Goal: Information Seeking & Learning: Understand process/instructions

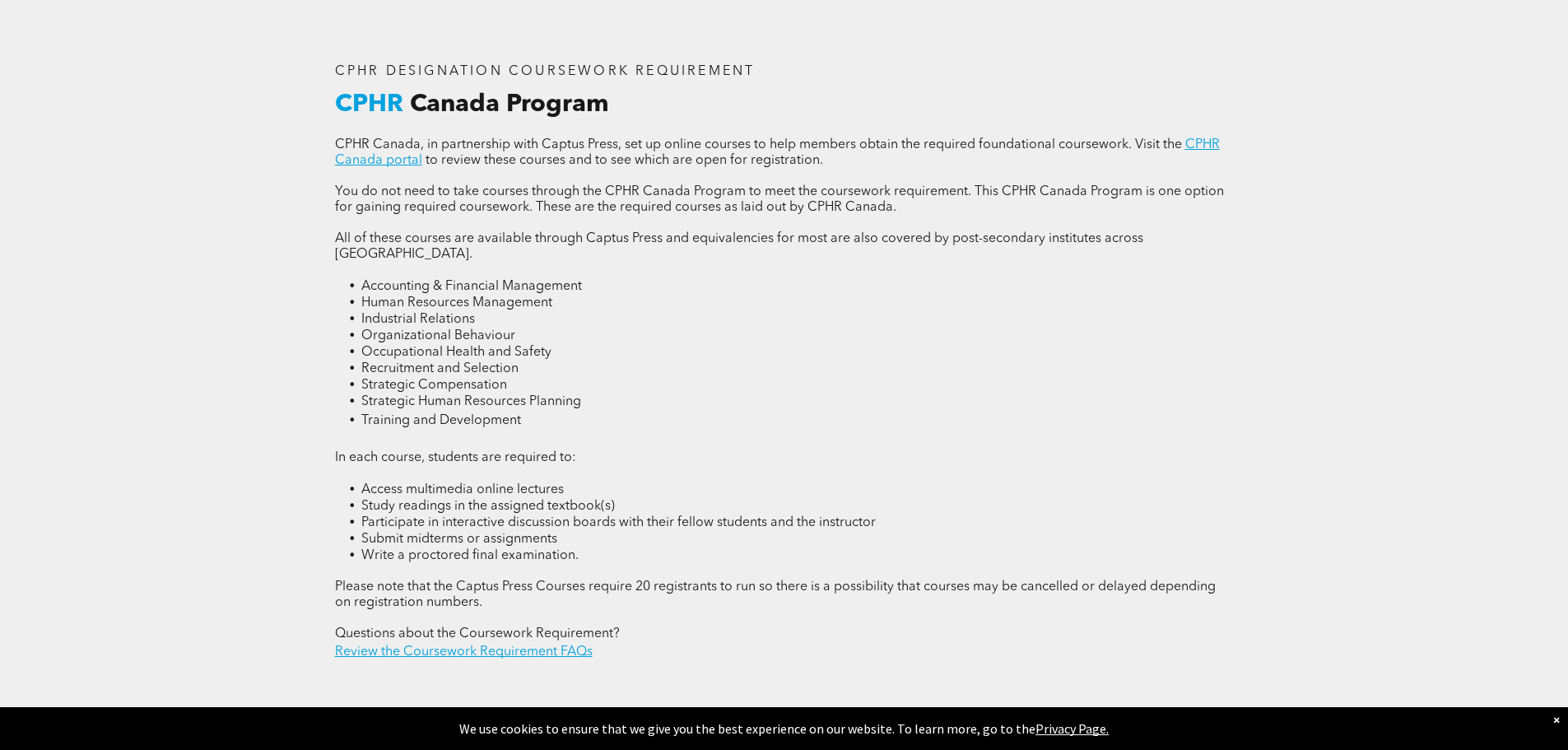
scroll to position [2304, 0]
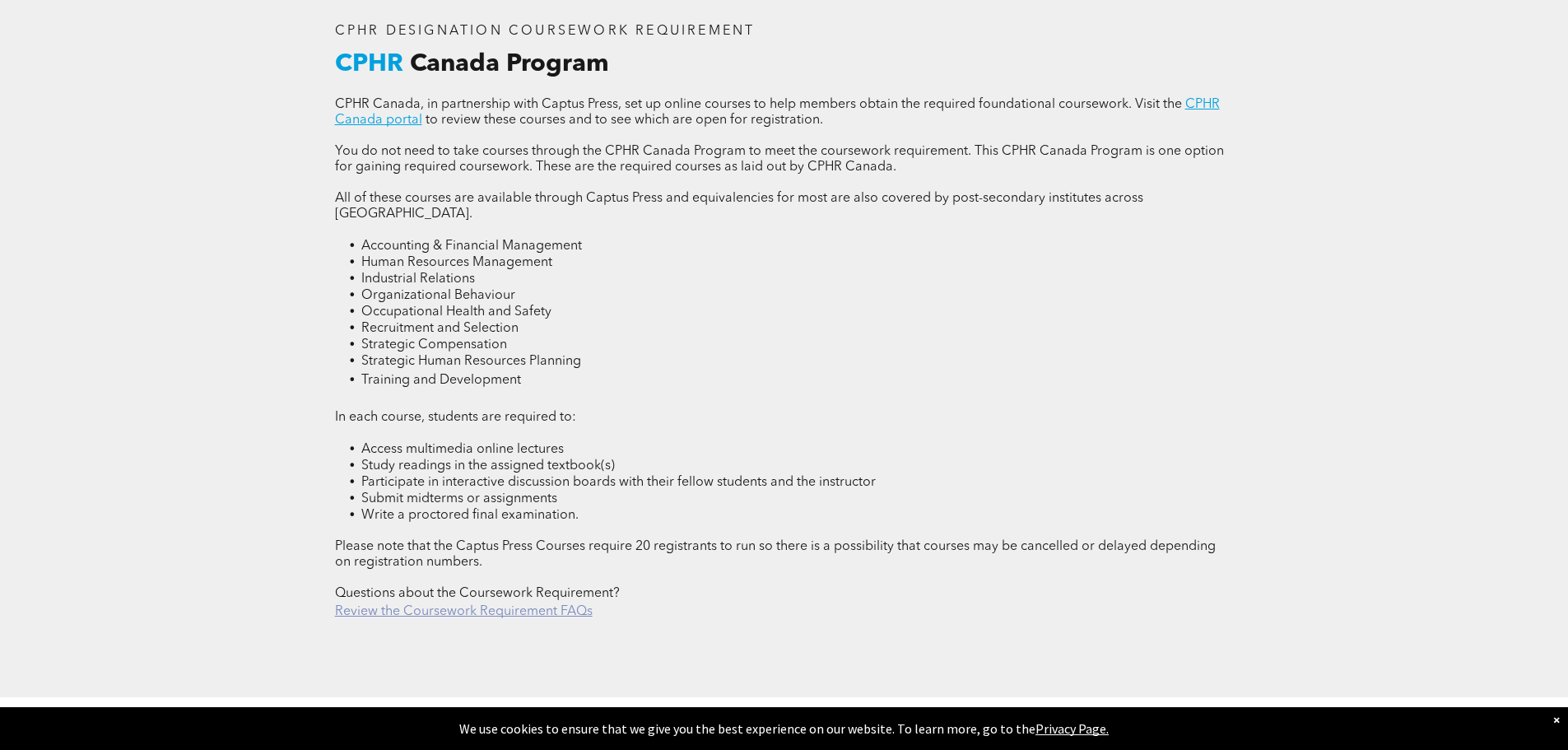
click at [485, 605] on link "Review the Coursework Requirement FAQs" at bounding box center [464, 611] width 258 height 13
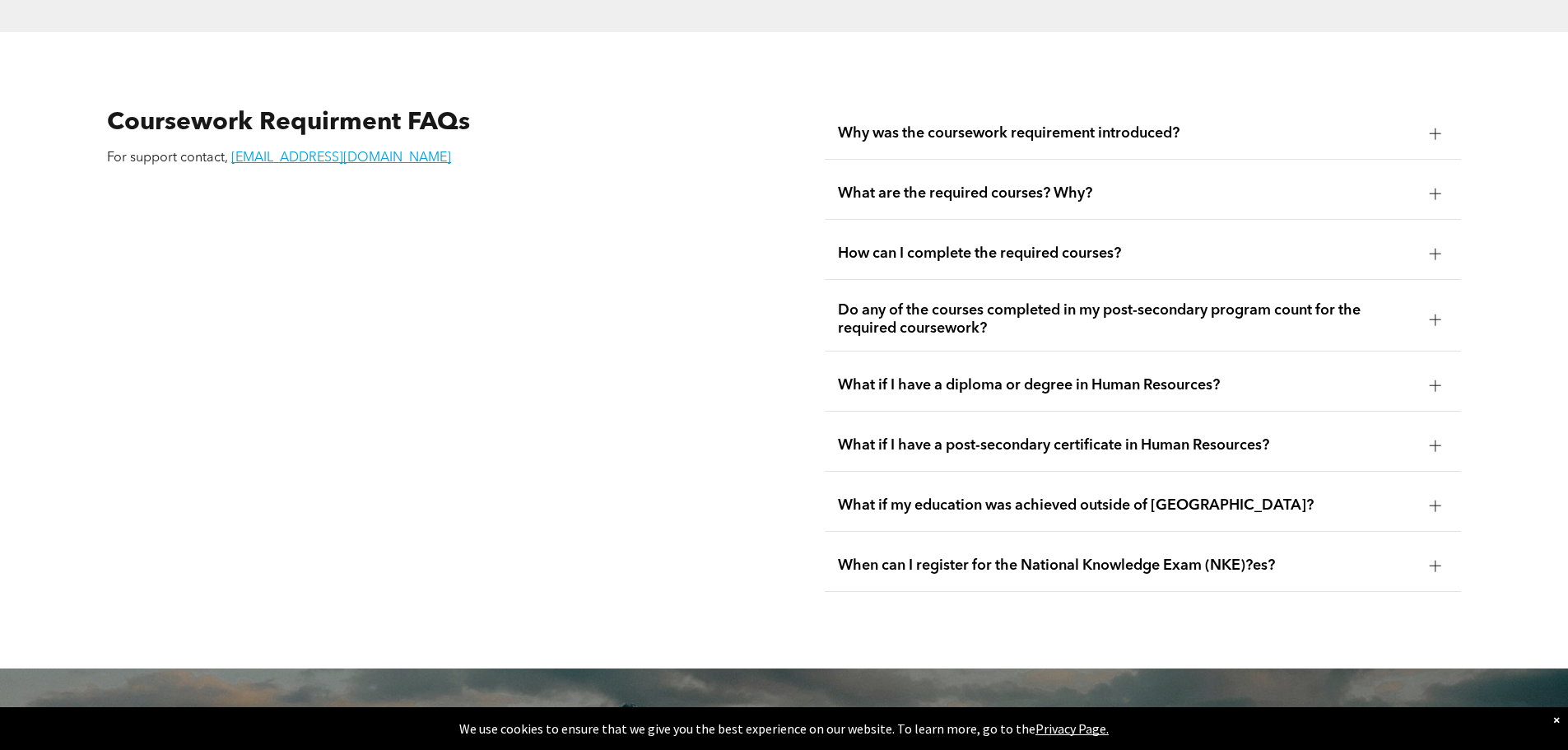
scroll to position [2970, 0]
click at [1046, 184] on span "What are the required courses? Why?" at bounding box center [1128, 192] width 579 height 18
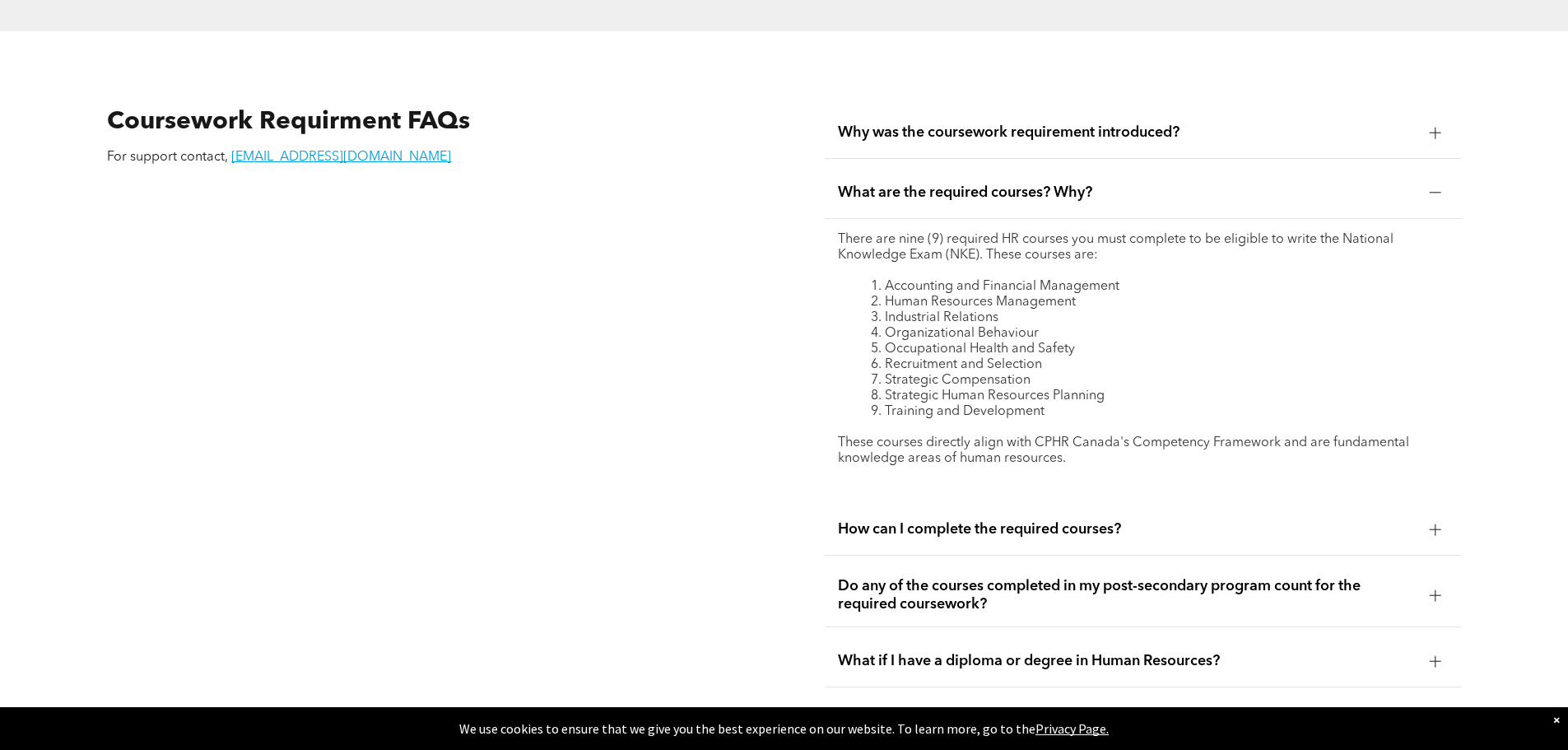
click at [1090, 184] on span "What are the required courses? Why?" at bounding box center [1128, 192] width 579 height 18
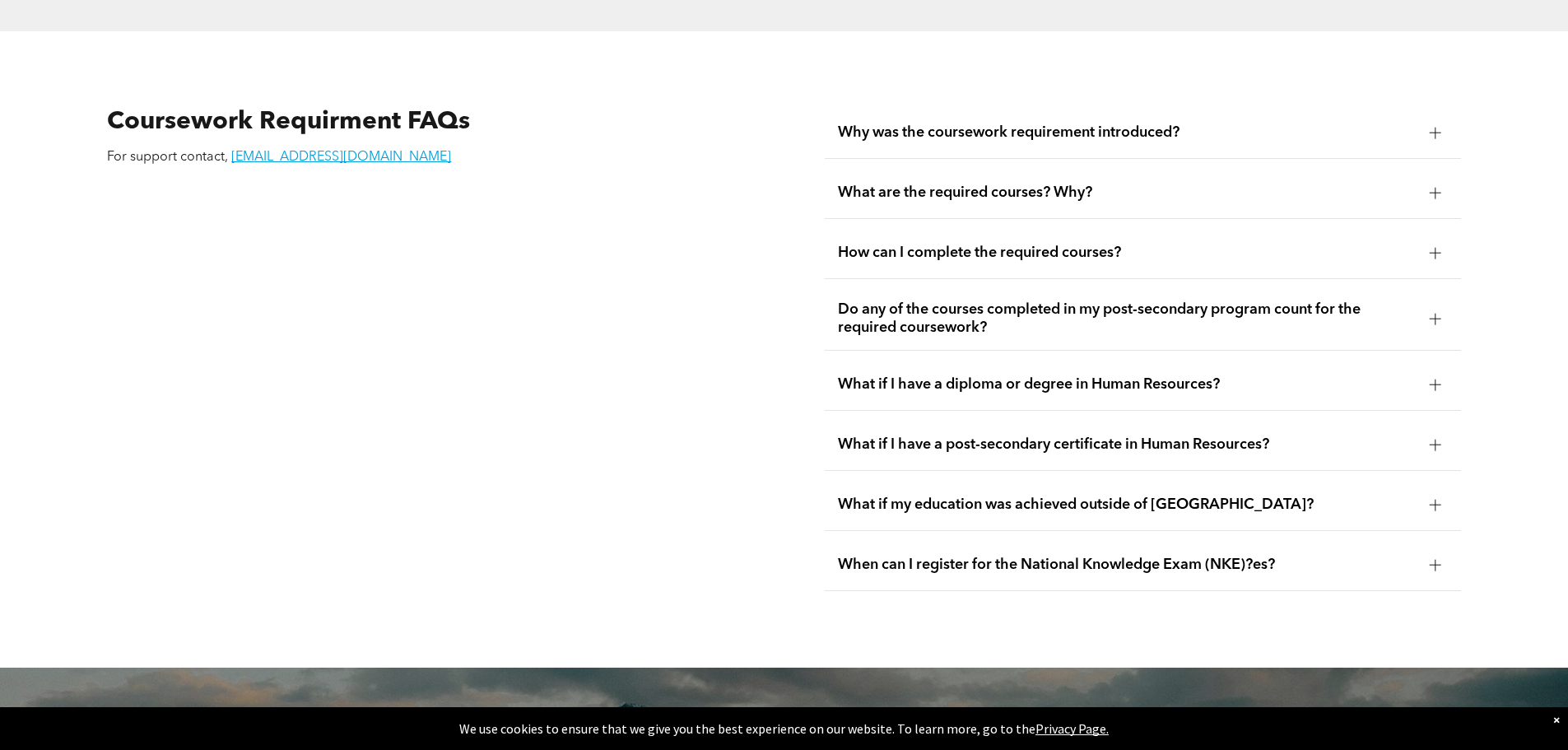
click at [1102, 305] on div "Do any of the courses completed in my post-secondary program count for the requ…" at bounding box center [1143, 319] width 636 height 64
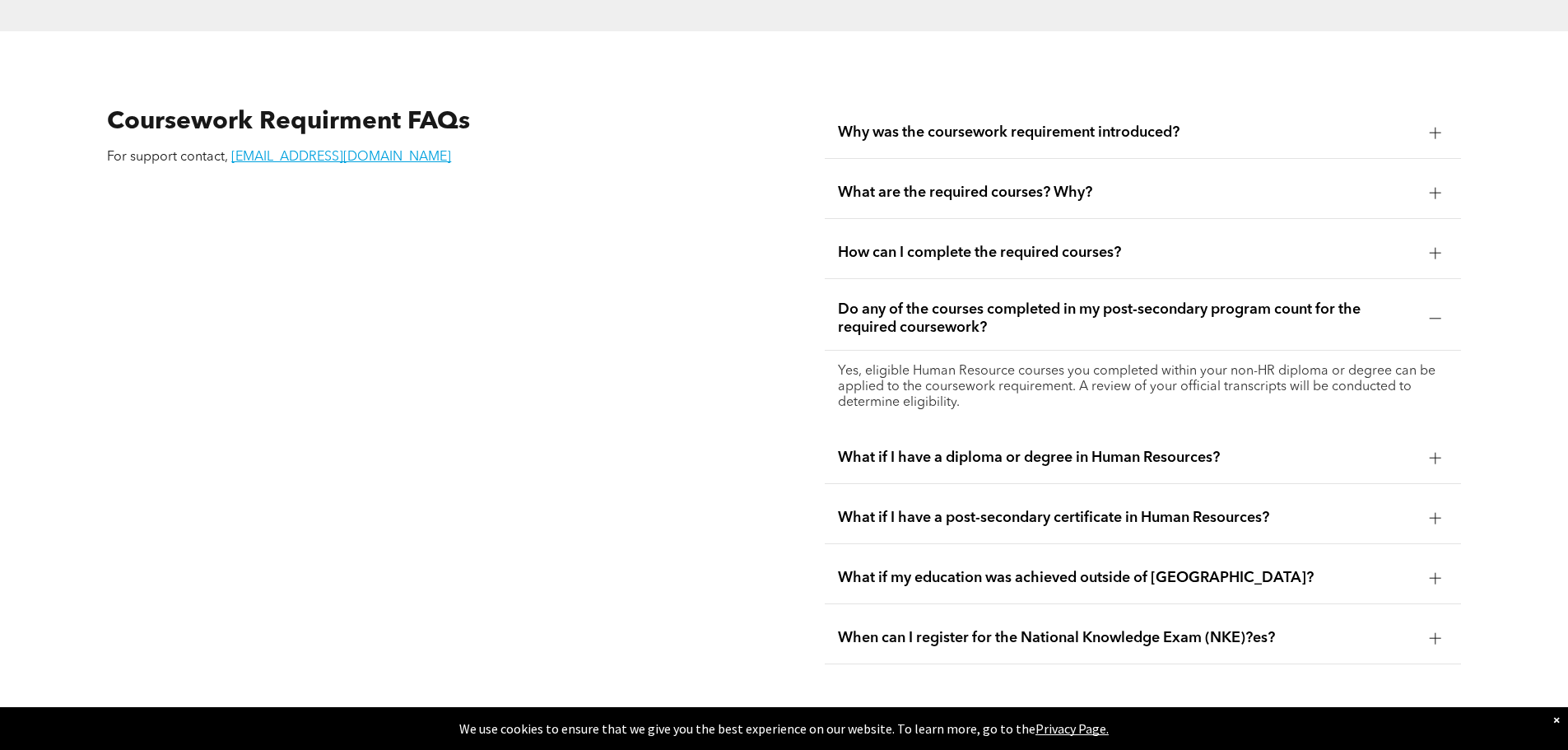
click at [1102, 305] on div "Do any of the courses completed in my post-secondary program count for the requ…" at bounding box center [1143, 319] width 636 height 64
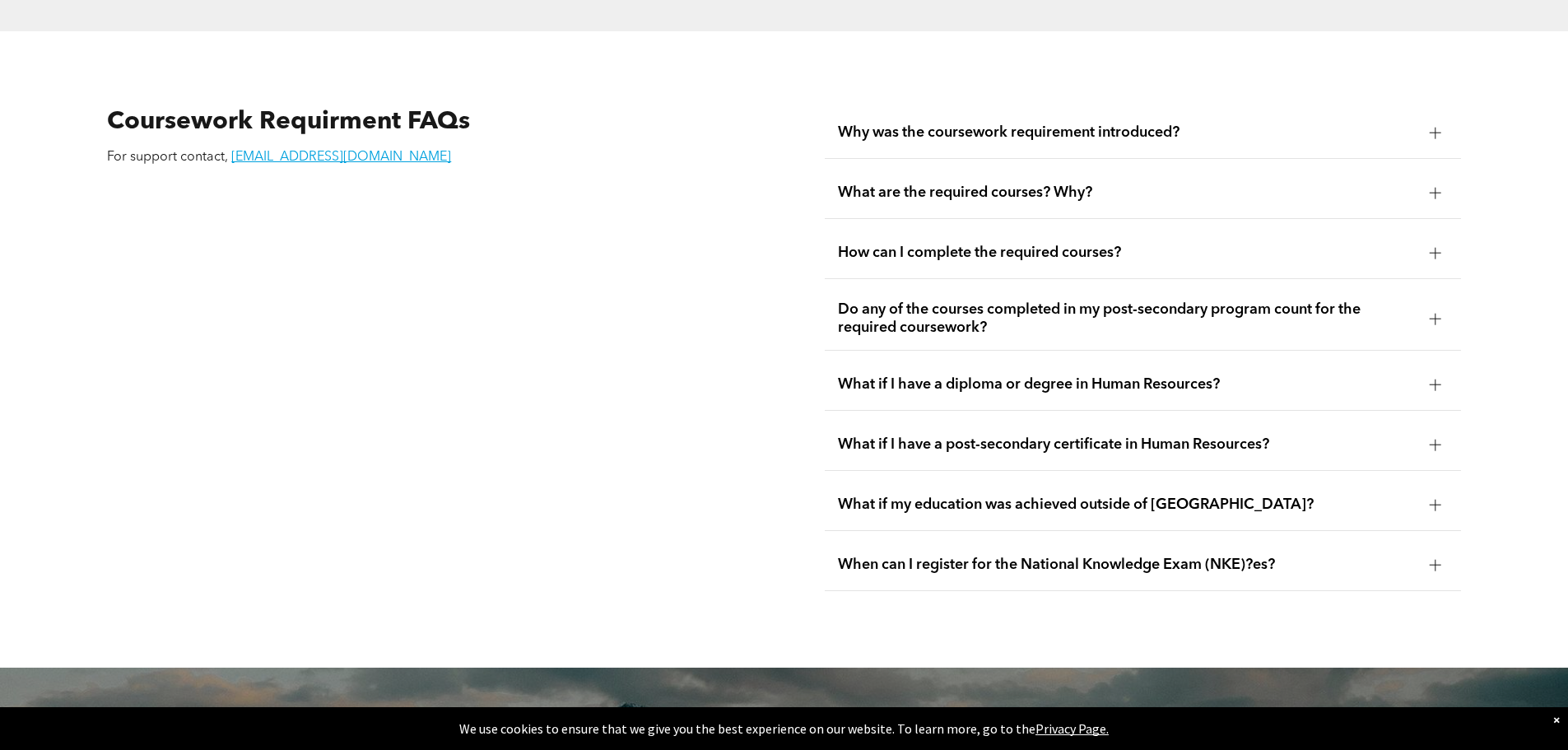
click at [1089, 360] on div "What if I have a diploma or degree in Human Resources?" at bounding box center [1143, 384] width 636 height 51
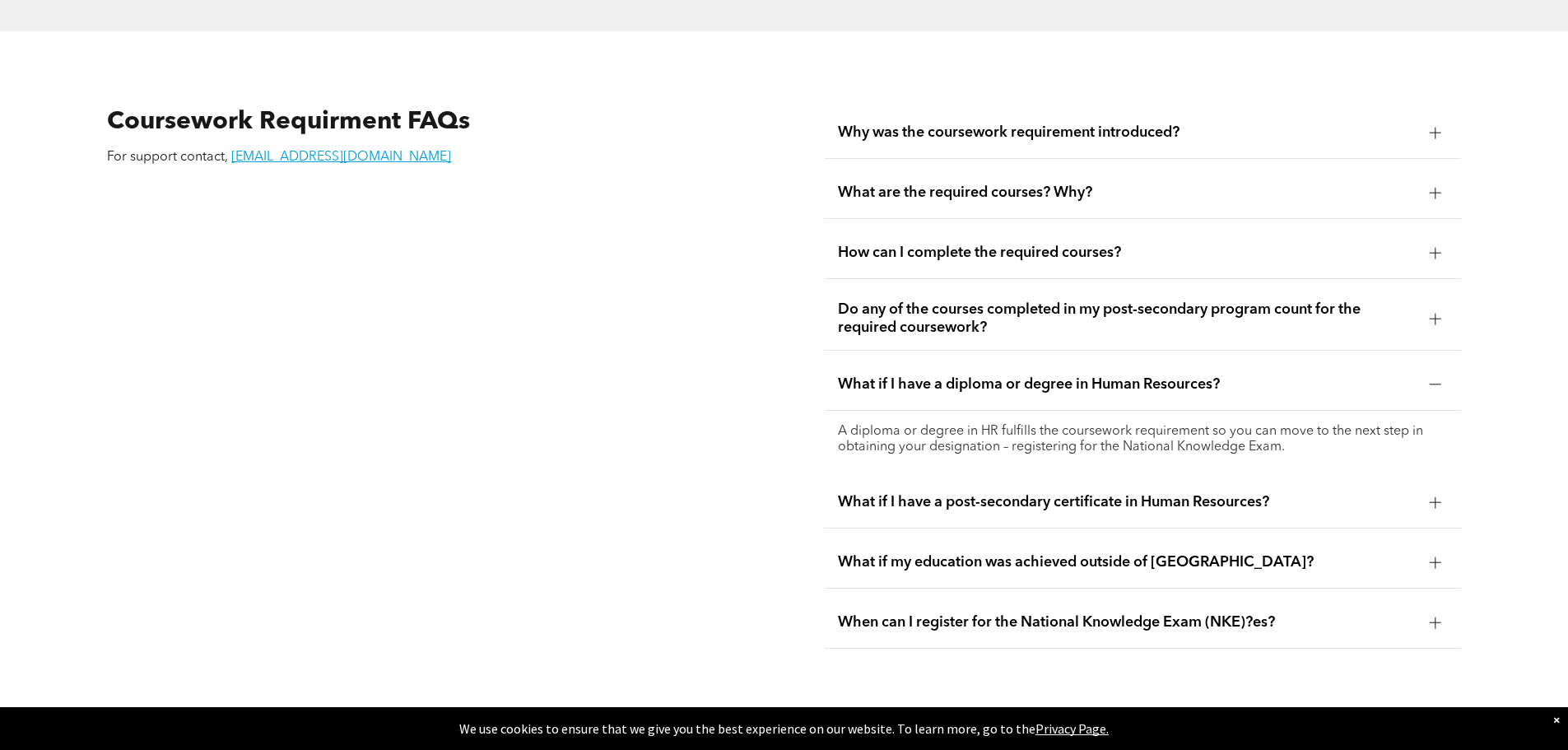
click at [1300, 375] on span "What if I have a diploma or degree in Human Resources?" at bounding box center [1128, 384] width 579 height 18
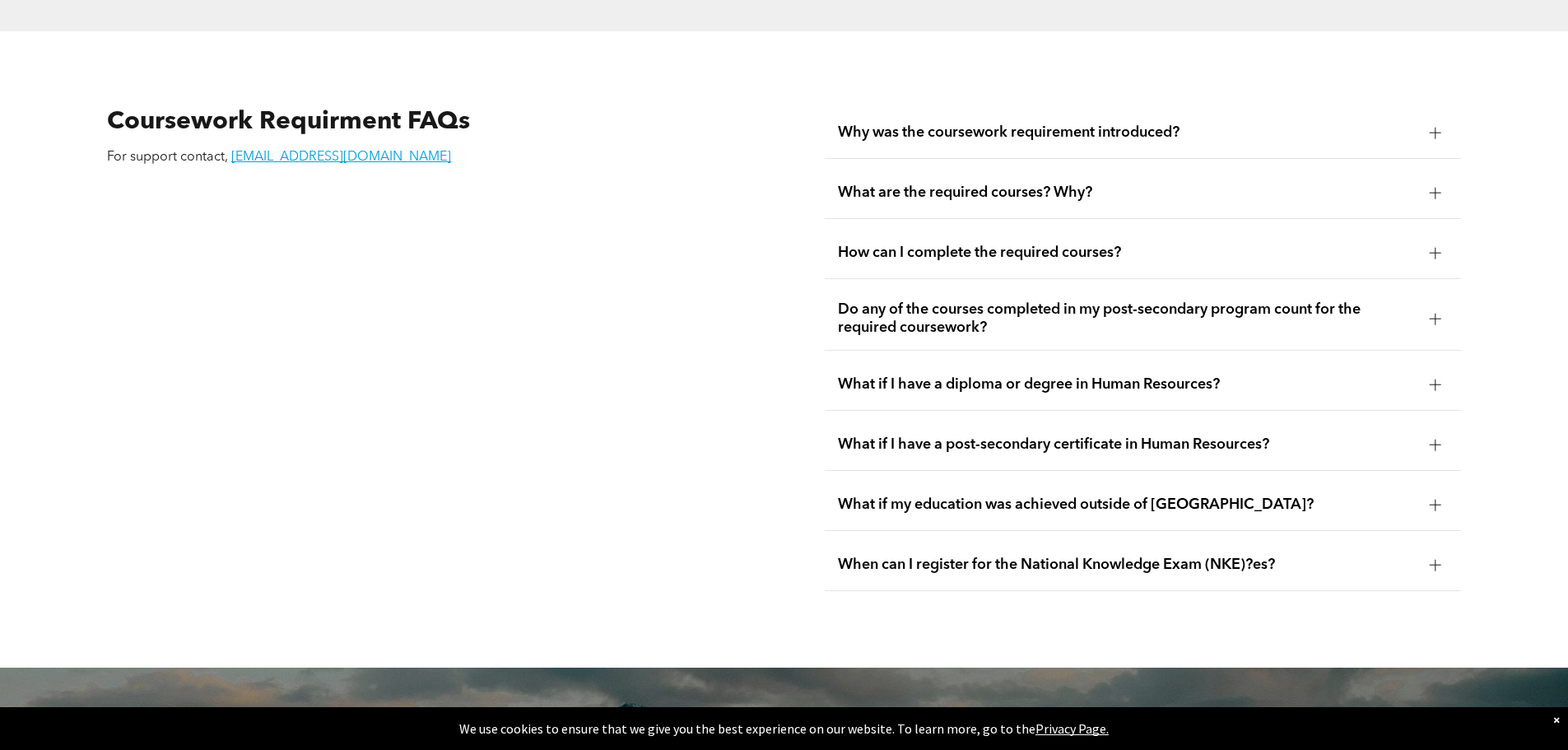
click at [1031, 426] on div "What if I have a post-secondary certificate in Human Resources?" at bounding box center [1143, 444] width 636 height 51
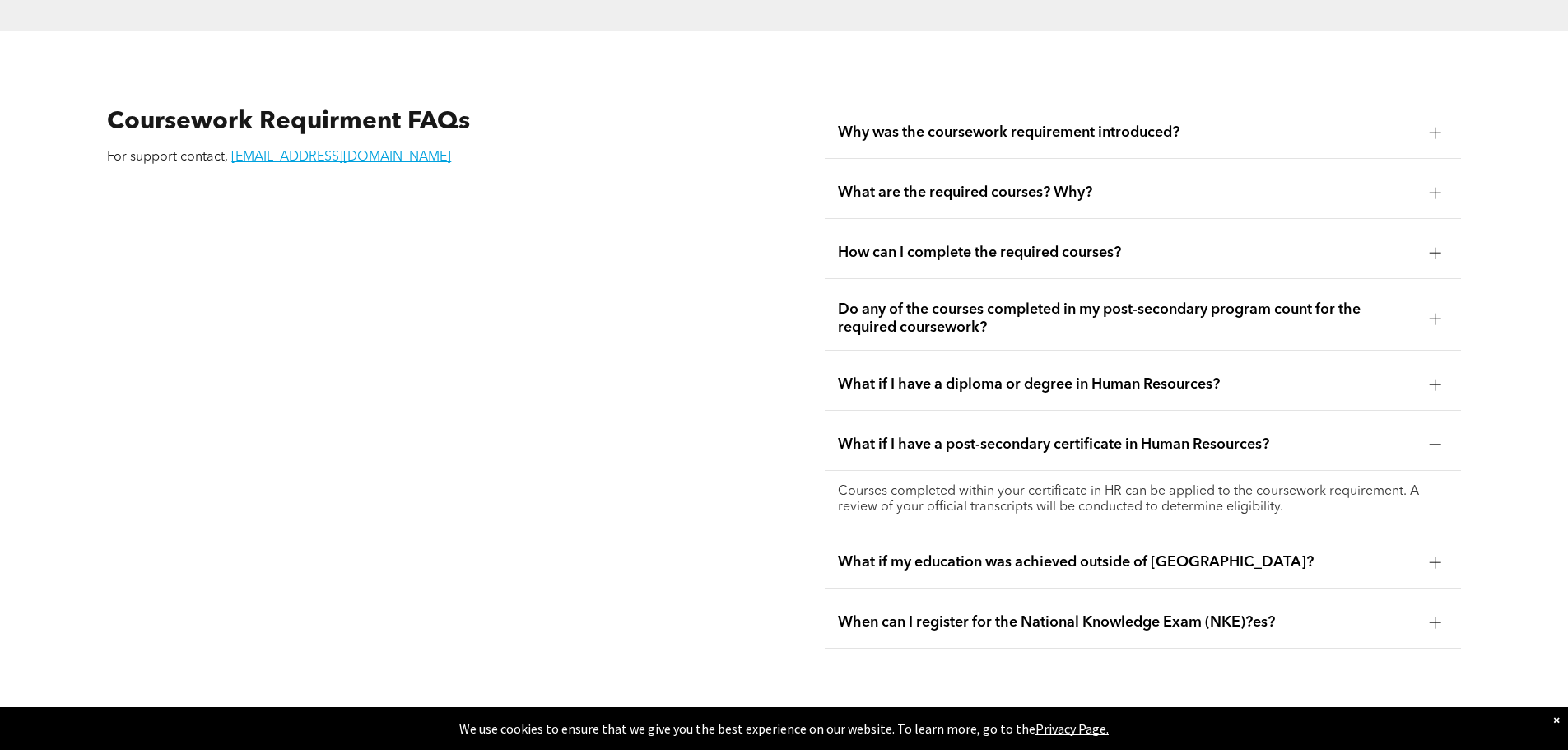
click at [1031, 426] on div "What if I have a post-secondary certificate in Human Resources?" at bounding box center [1143, 444] width 636 height 51
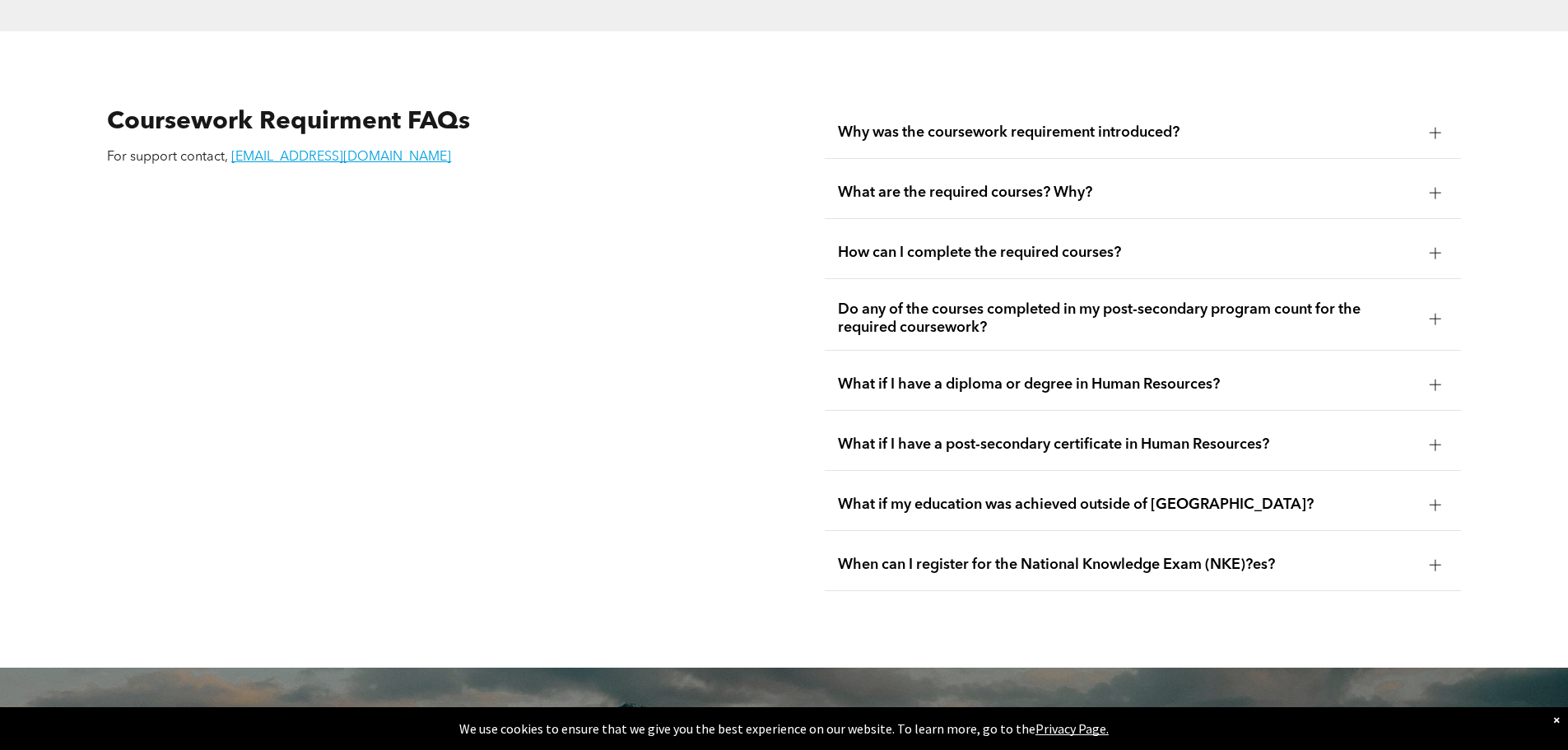
click at [1005, 495] on span "What if my education was achieved outside of [GEOGRAPHIC_DATA]?" at bounding box center [1128, 504] width 579 height 18
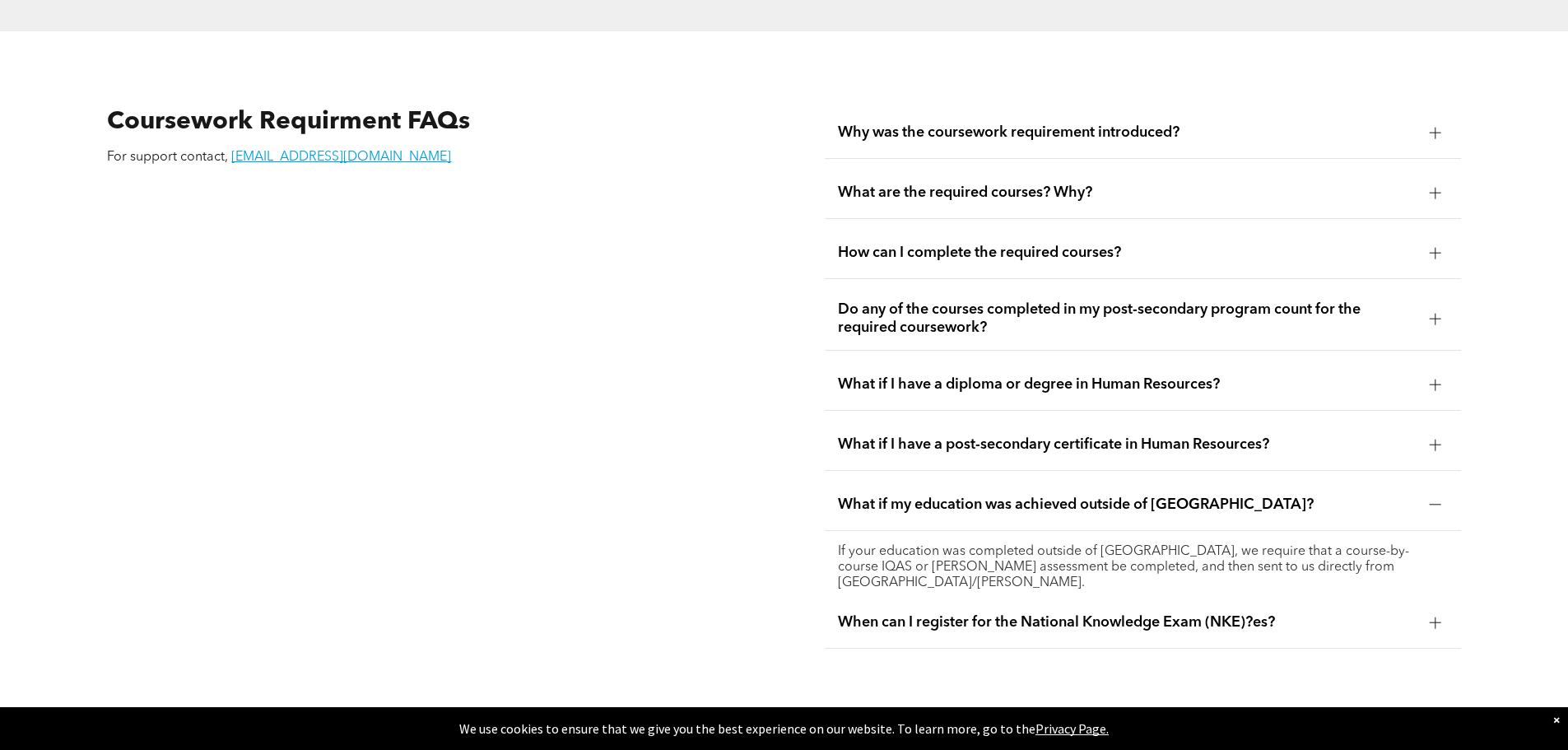
click at [1005, 495] on span "What if my education was achieved outside of [GEOGRAPHIC_DATA]?" at bounding box center [1128, 504] width 579 height 18
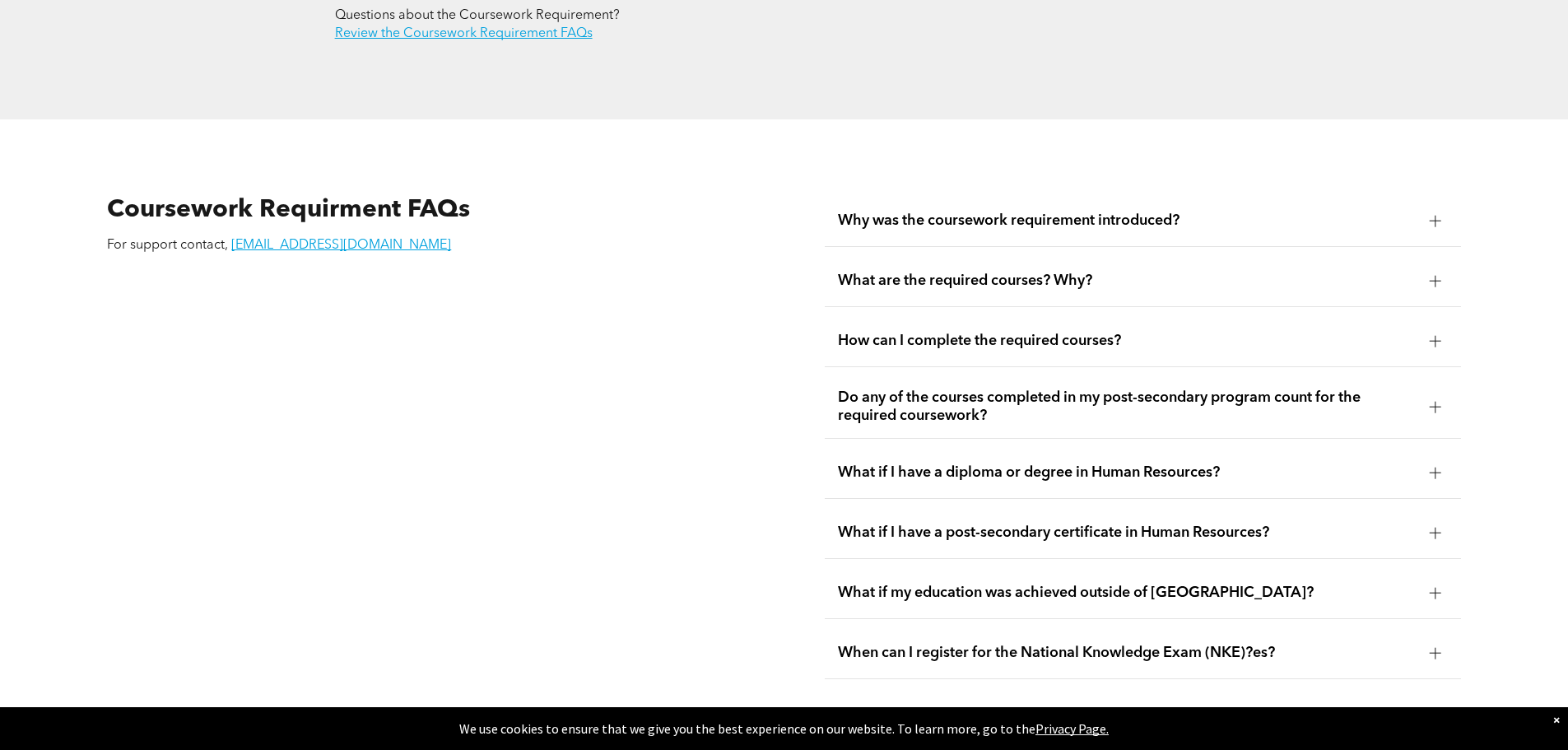
scroll to position [2843, 0]
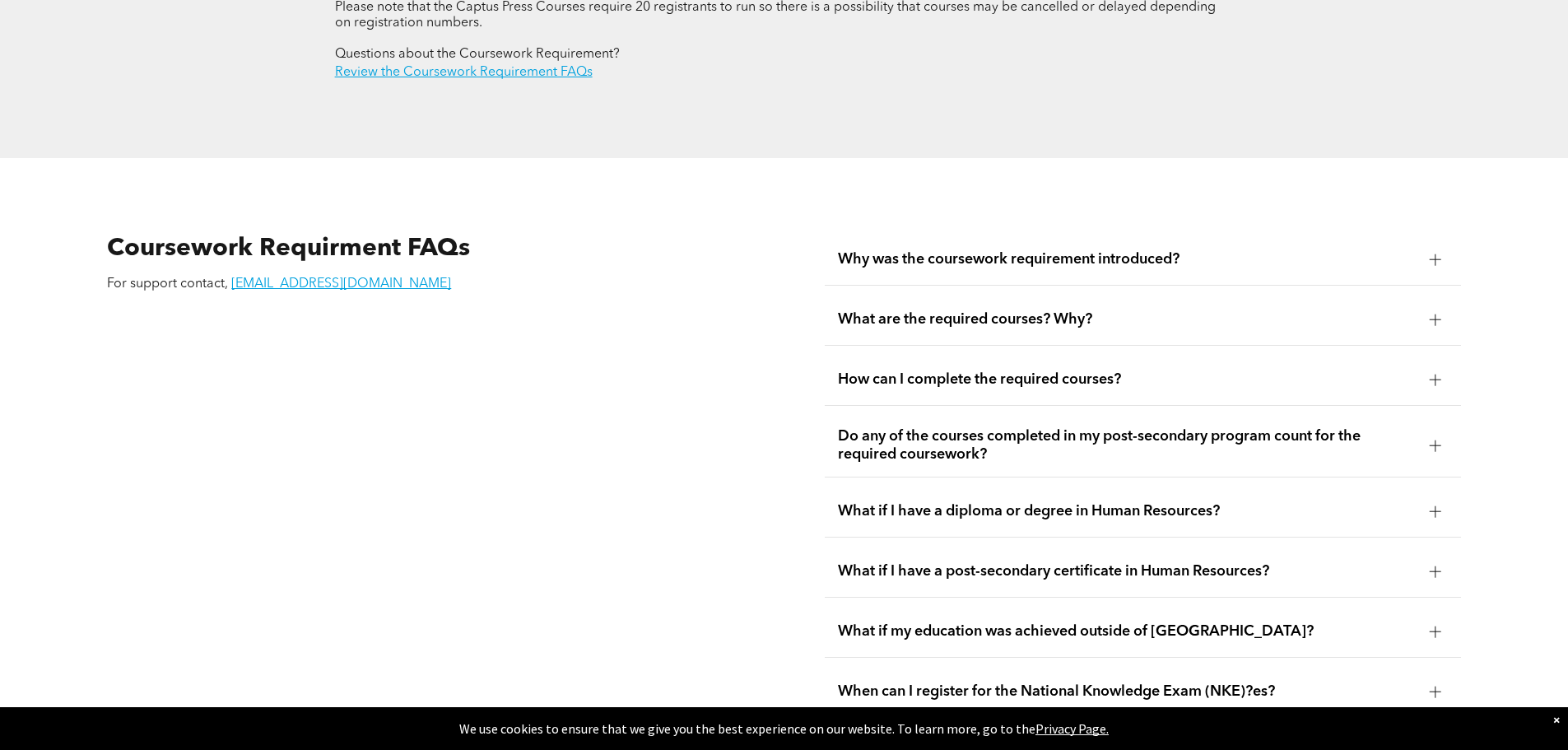
click at [1018, 502] on span "What if I have a diploma or degree in Human Resources?" at bounding box center [1128, 510] width 579 height 18
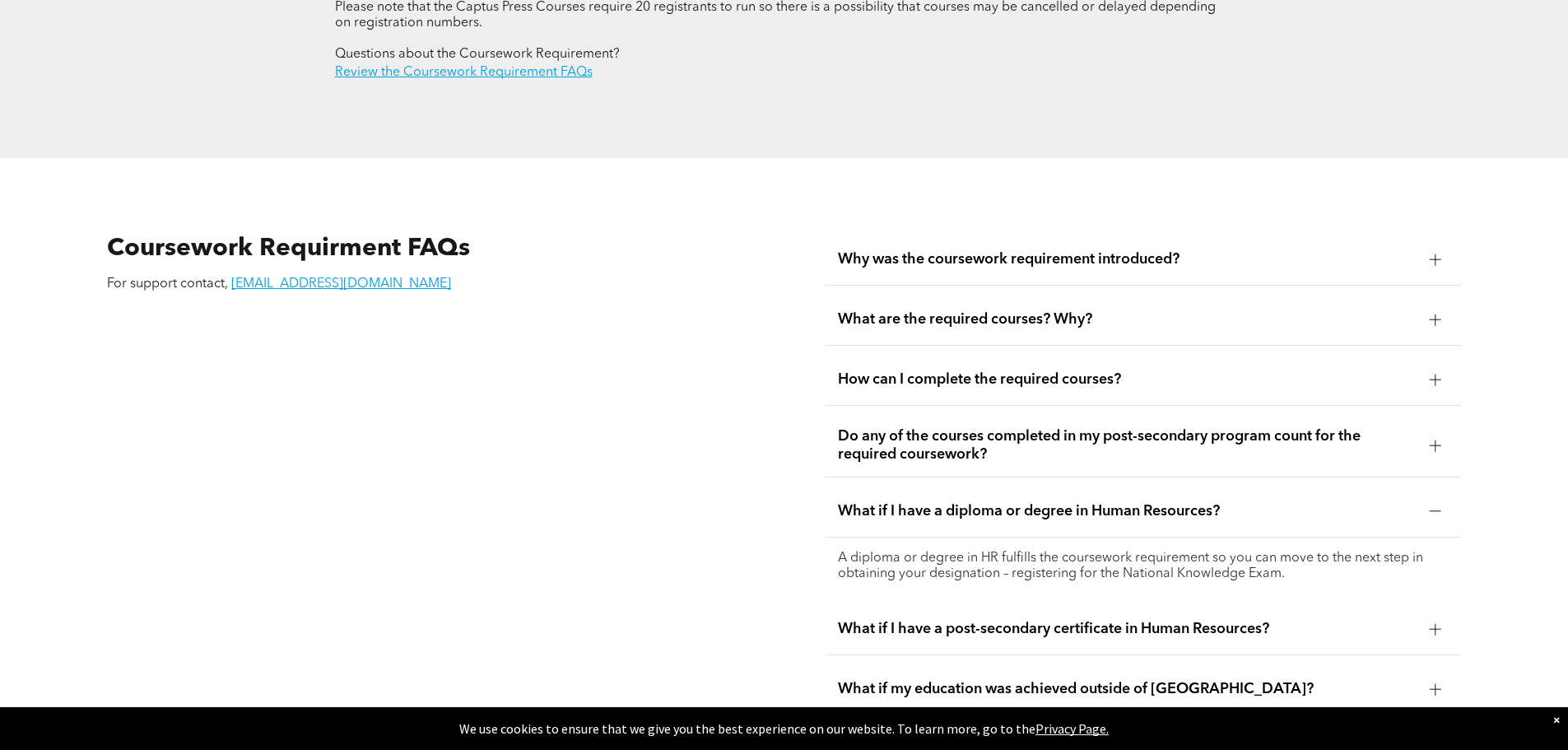
click at [1018, 502] on span "What if I have a diploma or degree in Human Resources?" at bounding box center [1128, 510] width 579 height 18
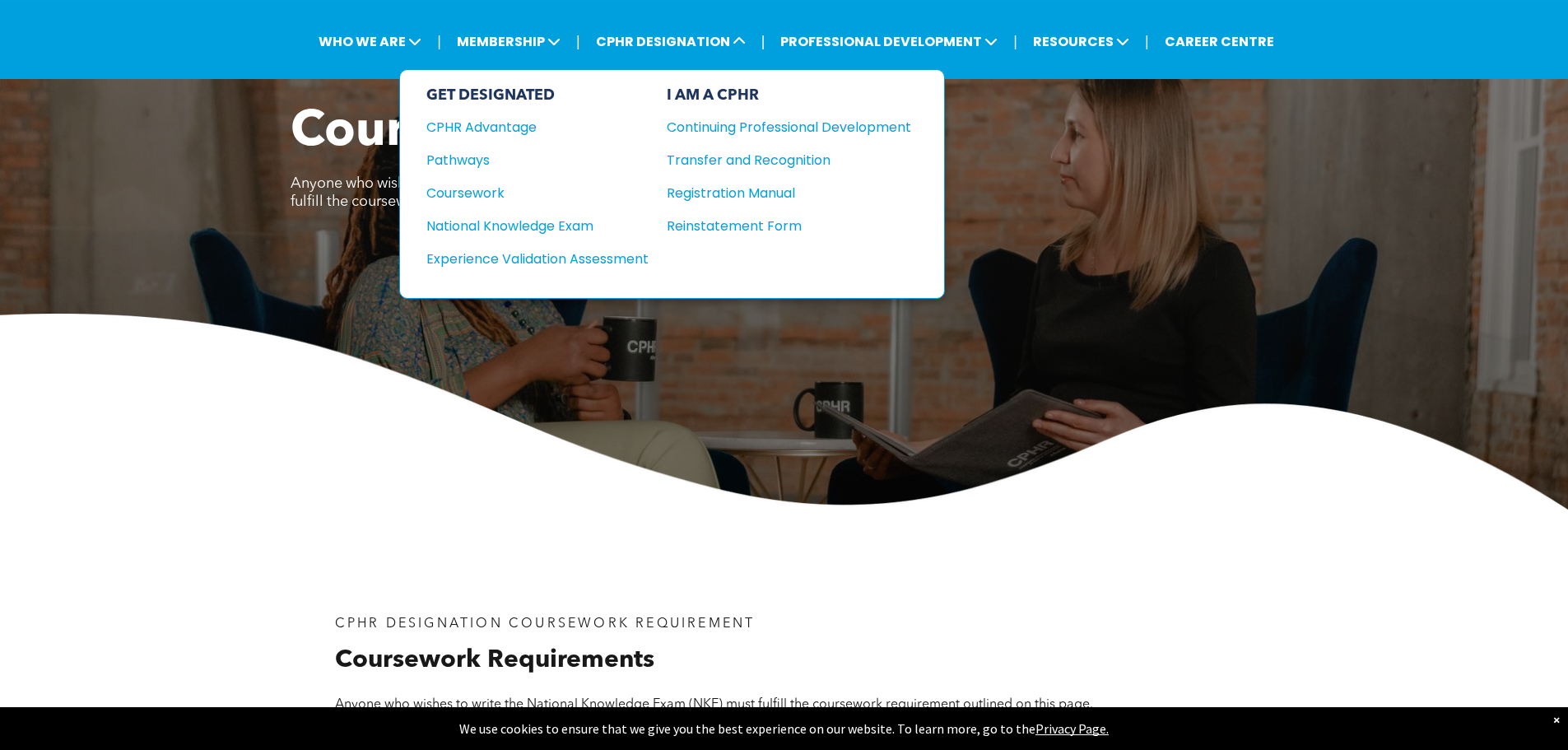
scroll to position [82, 0]
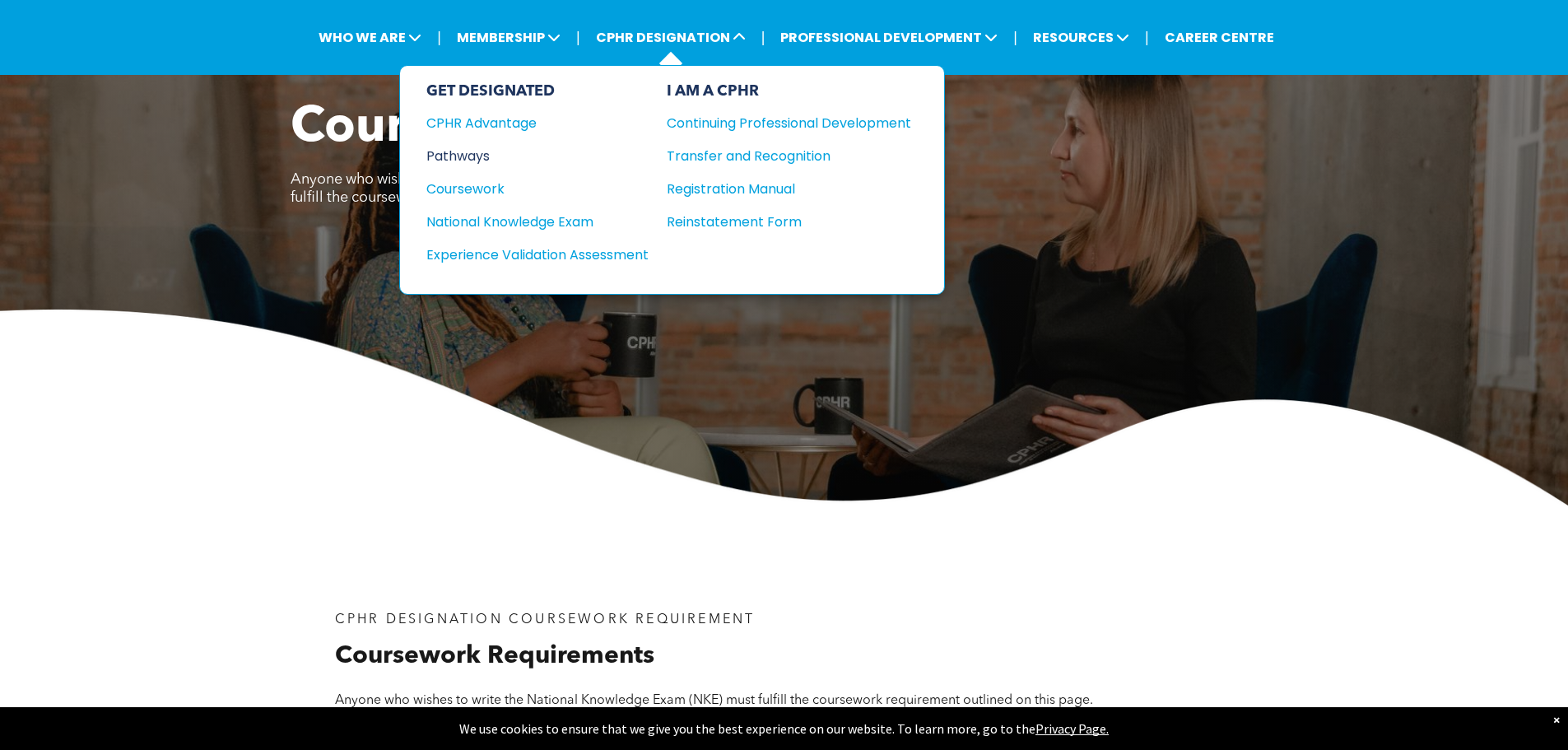
click at [468, 157] on div "Pathways" at bounding box center [526, 156] width 200 height 21
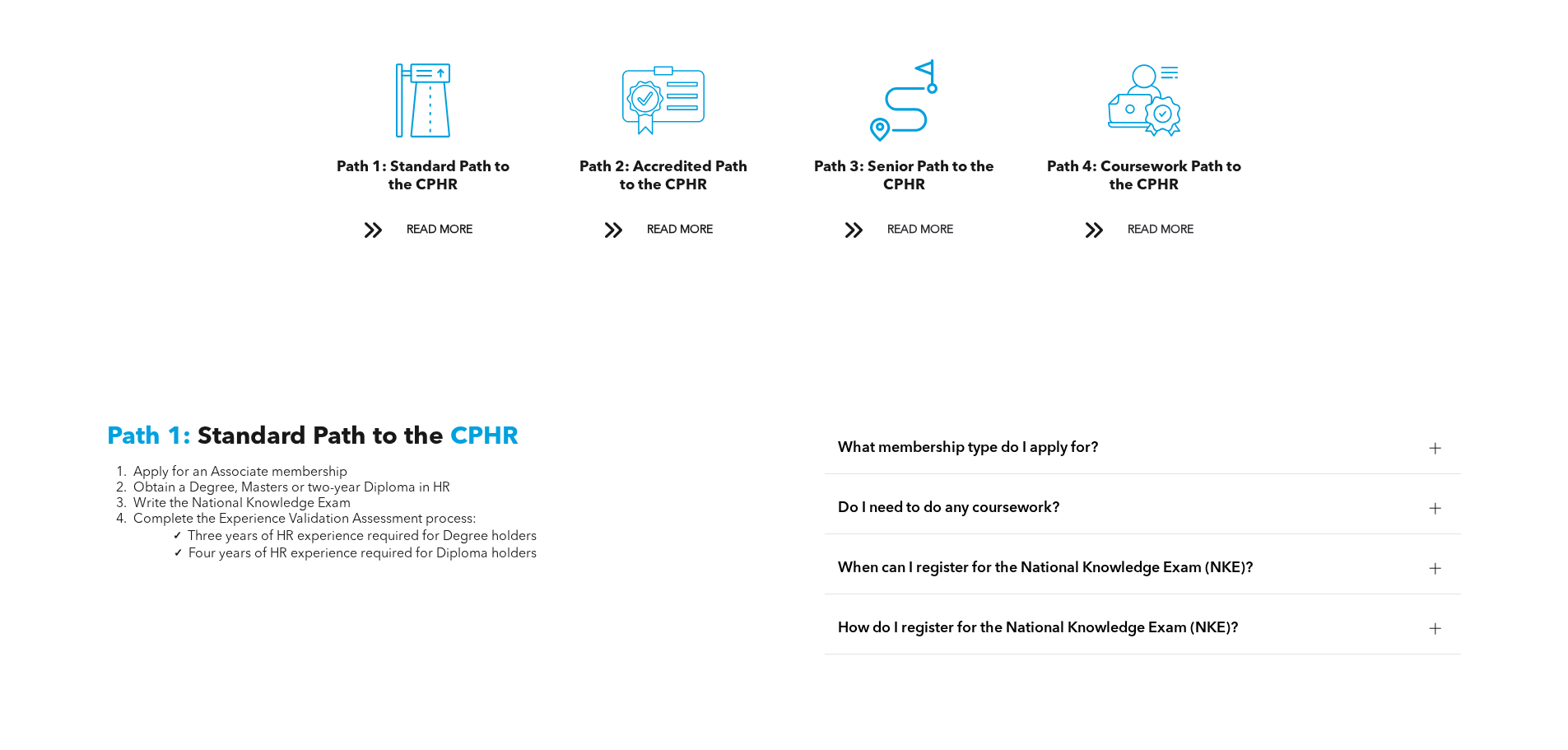
scroll to position [1975, 0]
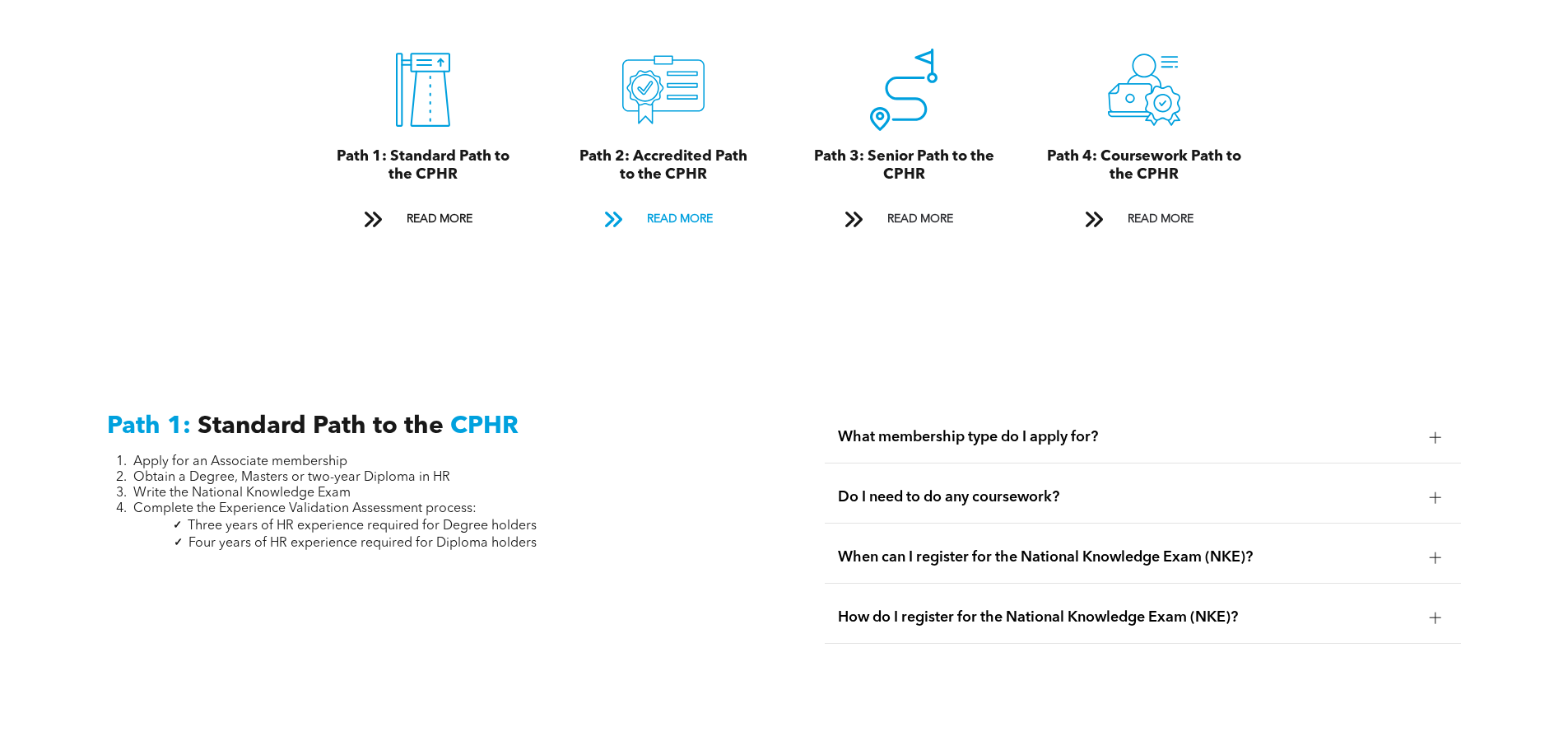
click at [686, 204] on span "READ MORE" at bounding box center [680, 219] width 78 height 31
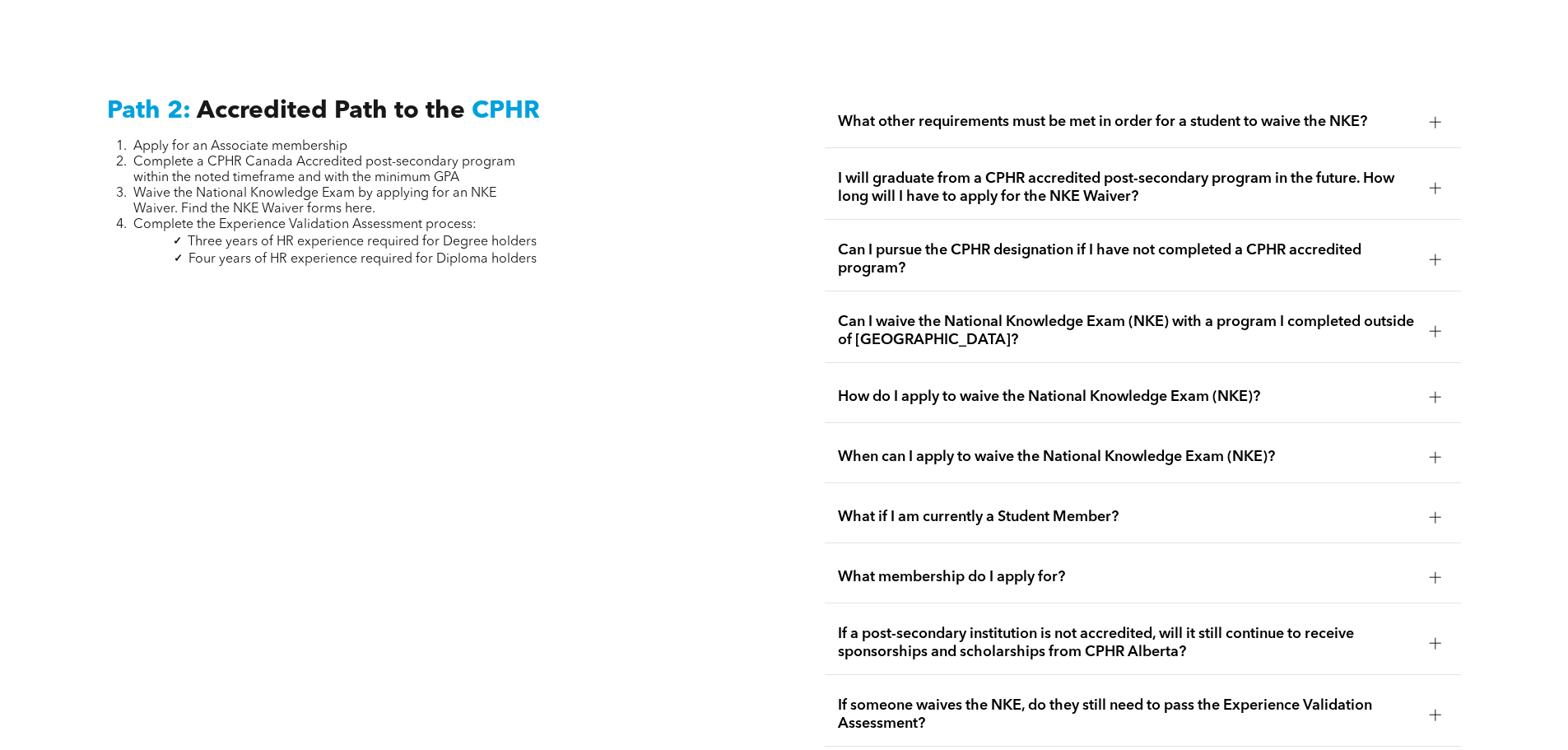
scroll to position [2690, 0]
click at [936, 182] on span "I will graduate from a CPHR accredited post-secondary program in the future. Ho…" at bounding box center [1128, 186] width 579 height 37
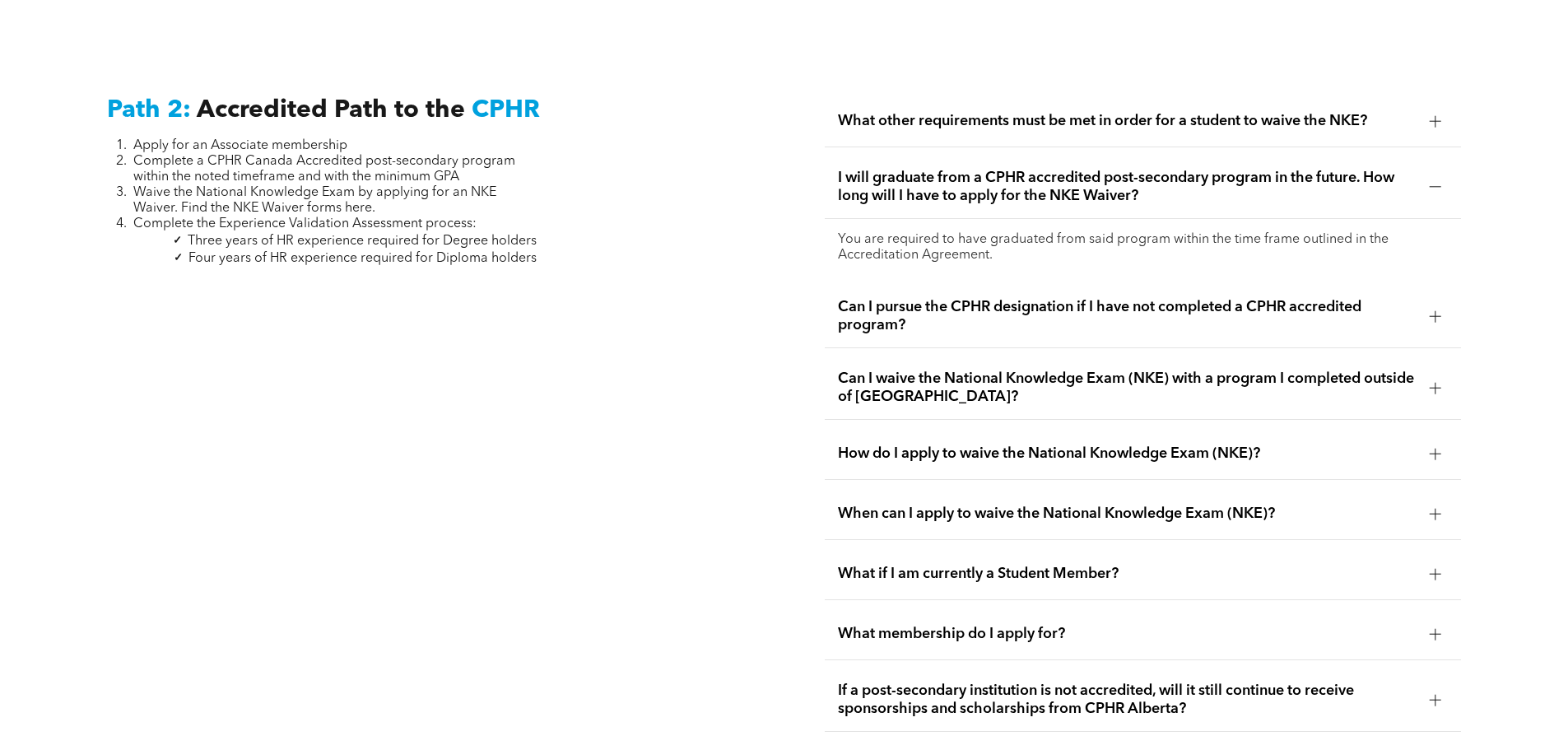
click at [936, 173] on span "I will graduate from a CPHR accredited post-secondary program in the future. Ho…" at bounding box center [1128, 186] width 579 height 37
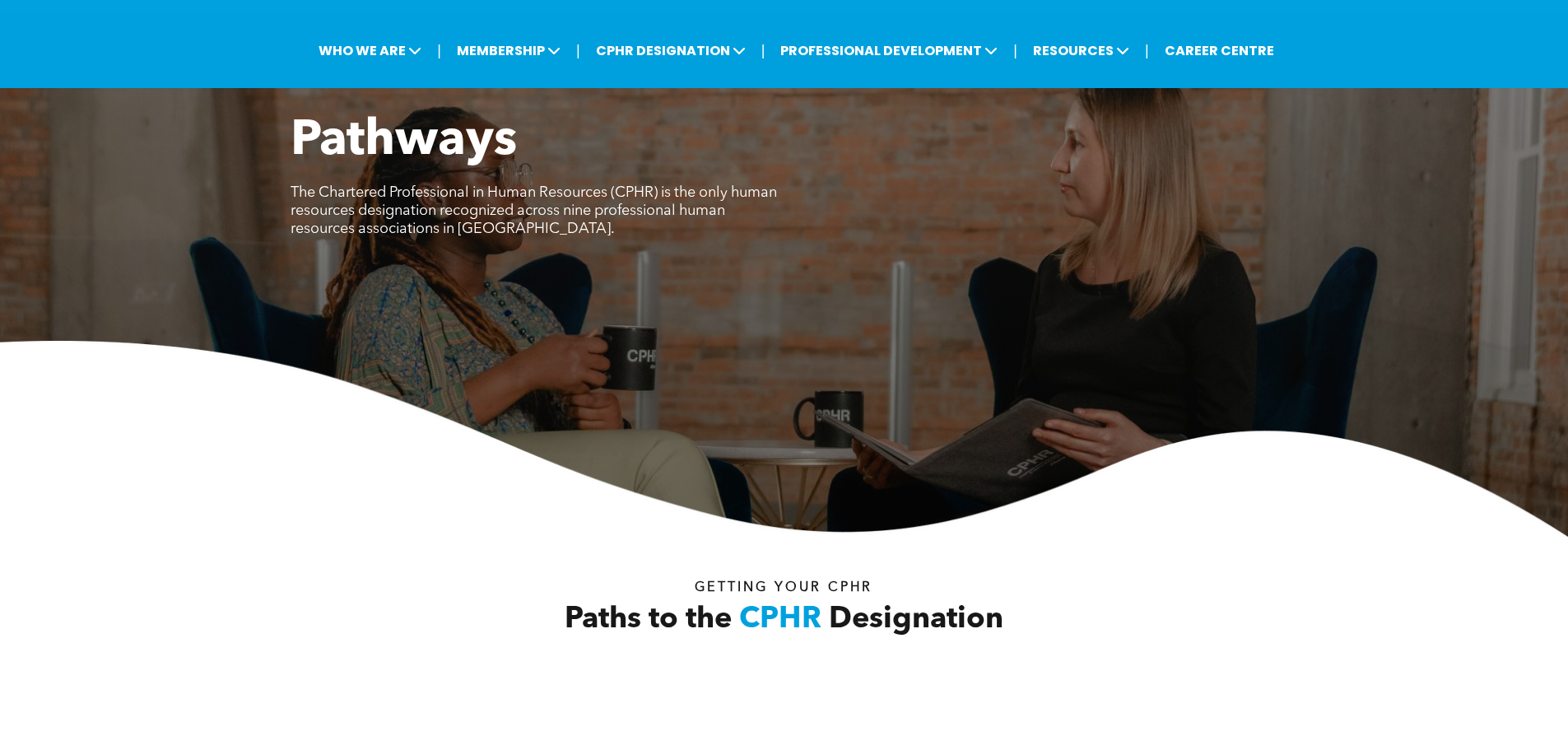
scroll to position [0, 0]
